Goal: Task Accomplishment & Management: Use online tool/utility

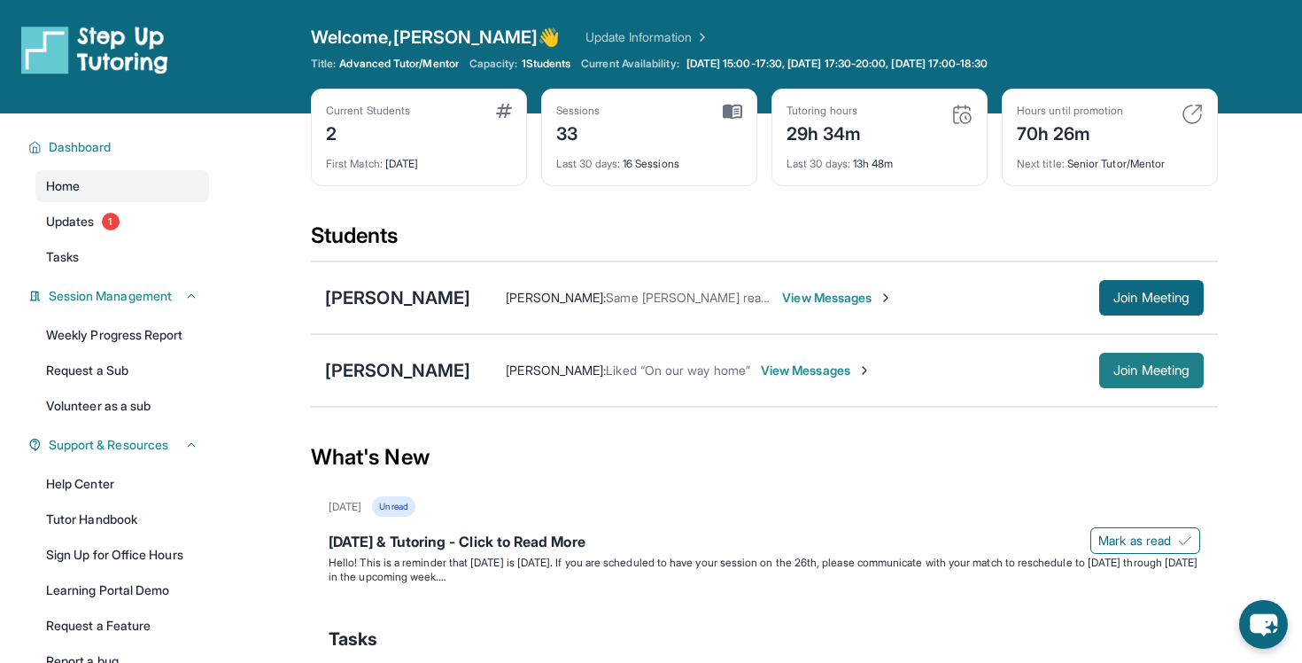
click at [1149, 366] on span "Join Meeting" at bounding box center [1152, 370] width 76 height 11
click at [1163, 369] on span "Join Meeting" at bounding box center [1152, 370] width 76 height 11
click at [773, 375] on span "View Messages" at bounding box center [816, 370] width 111 height 18
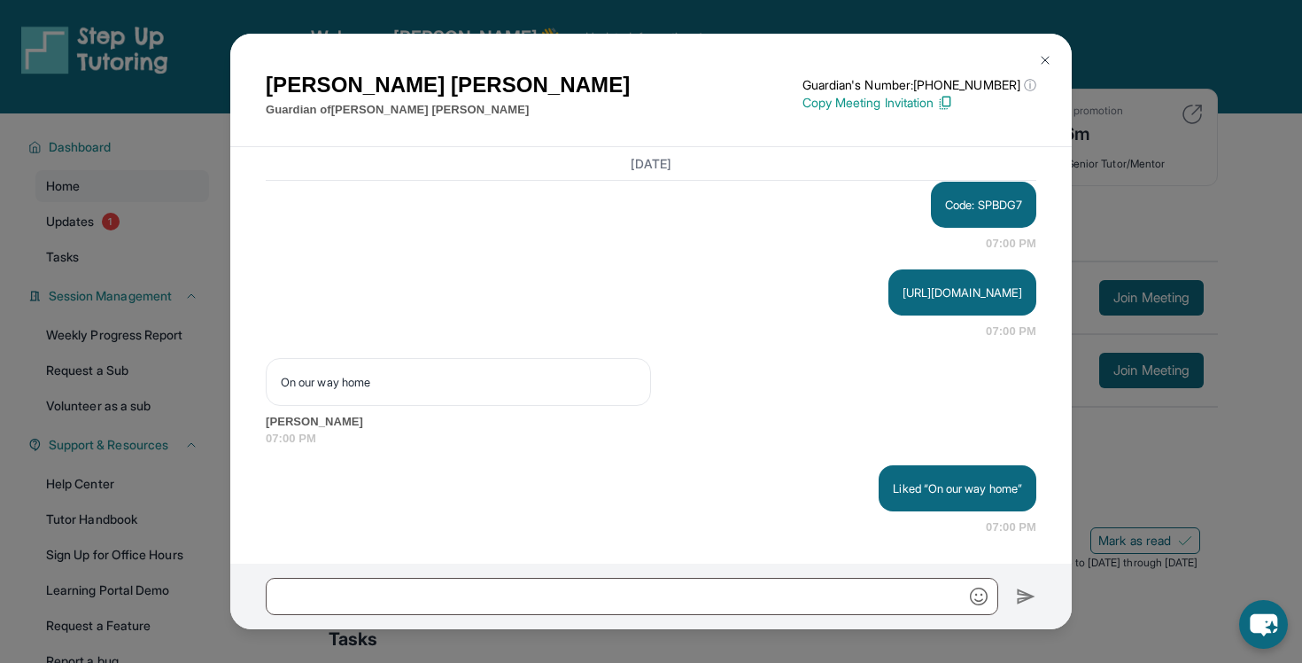
scroll to position [26330, 0]
click at [1045, 54] on img at bounding box center [1045, 60] width 14 height 14
